Goal: Information Seeking & Learning: Learn about a topic

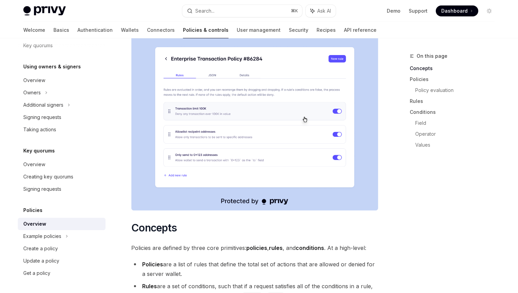
scroll to position [184, 0]
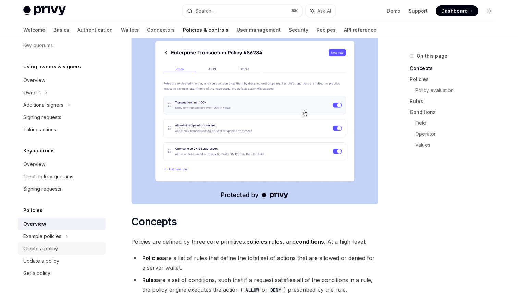
click at [48, 249] on div "Create a policy" at bounding box center [40, 249] width 35 height 8
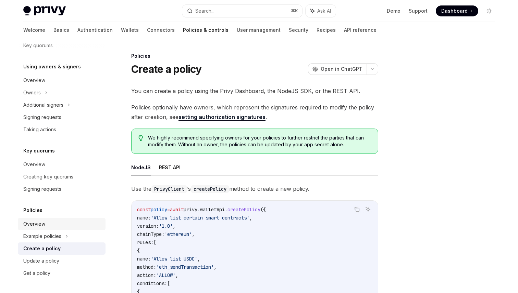
click at [41, 220] on div "Overview" at bounding box center [34, 224] width 22 height 8
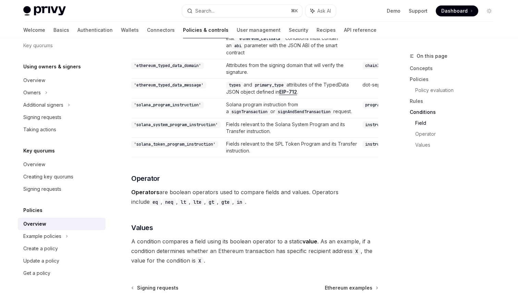
scroll to position [2000, 0]
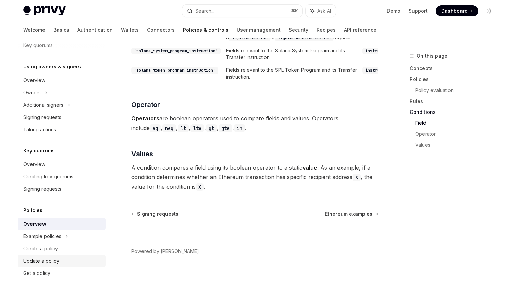
click at [42, 258] on div "Update a policy" at bounding box center [41, 261] width 36 height 8
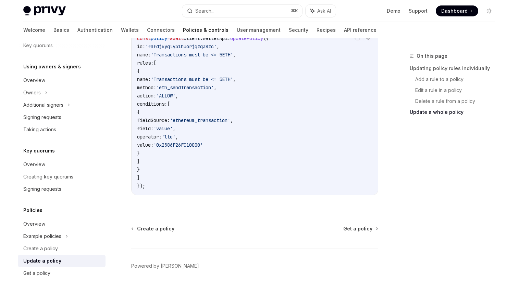
scroll to position [934, 0]
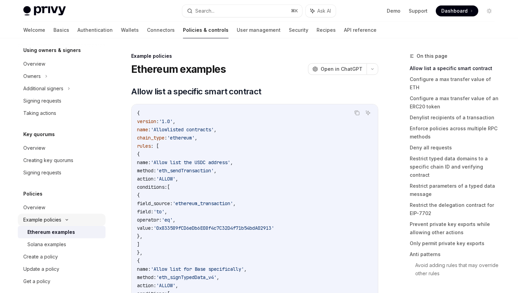
scroll to position [206, 0]
click at [289, 30] on link "Security" at bounding box center [299, 30] width 20 height 16
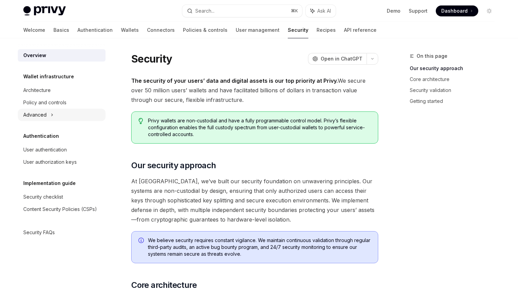
click at [39, 116] on div "Advanced" at bounding box center [34, 115] width 23 height 8
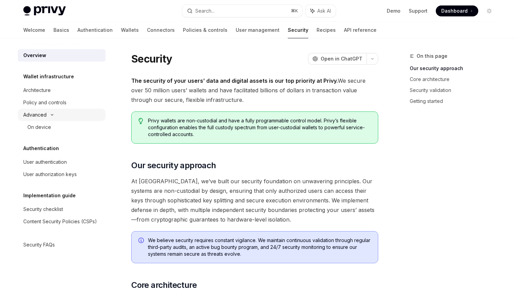
type textarea "*"
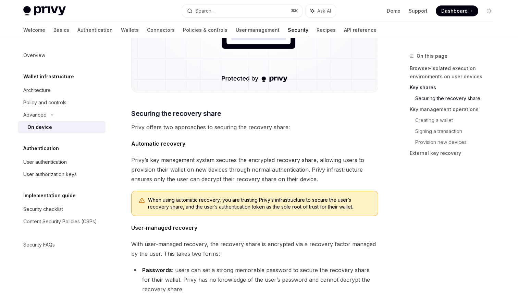
scroll to position [795, 0]
